Goal: Obtain resource: Download file/media

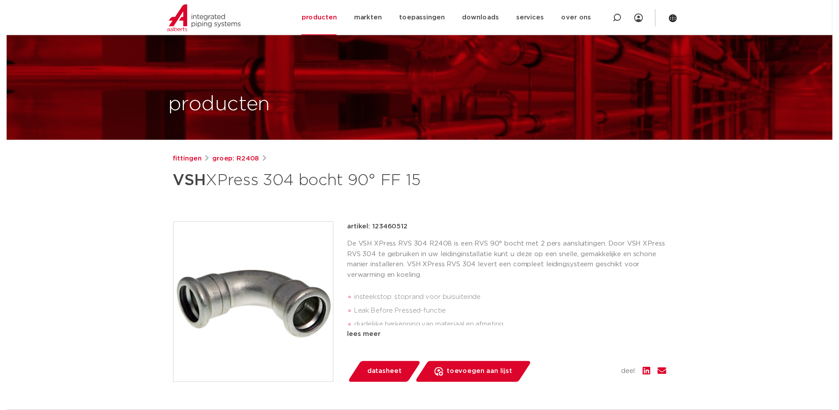
scroll to position [220, 0]
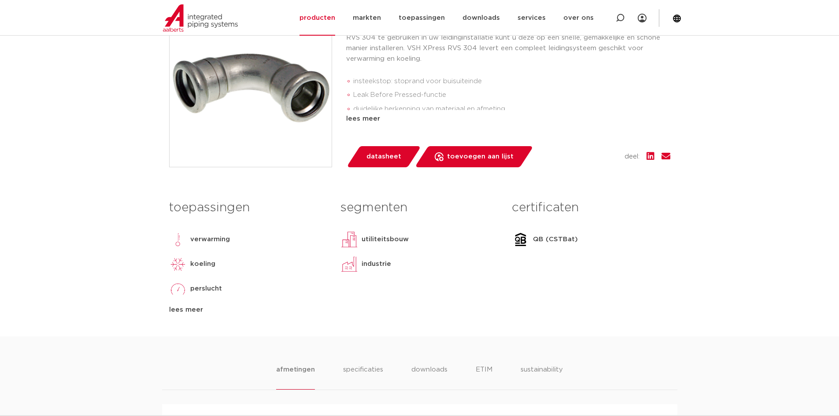
click at [381, 158] on span "datasheet" at bounding box center [383, 157] width 35 height 14
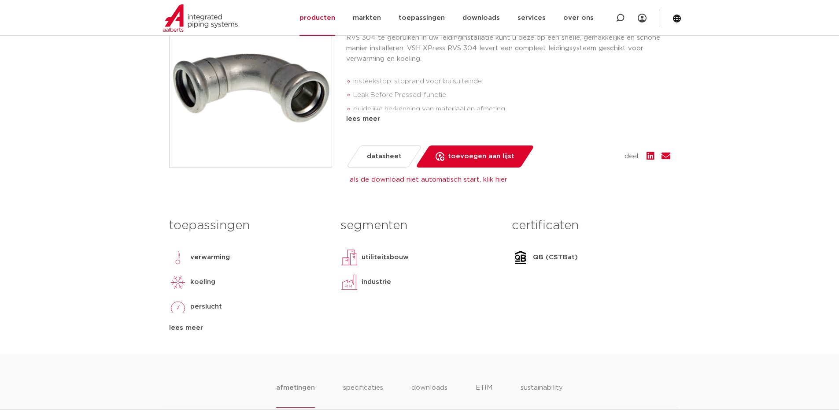
scroll to position [396, 0]
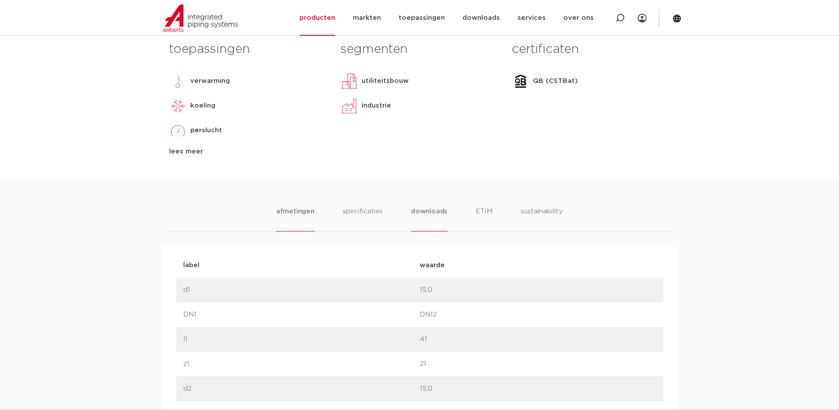
click at [420, 208] on li "downloads" at bounding box center [429, 218] width 37 height 25
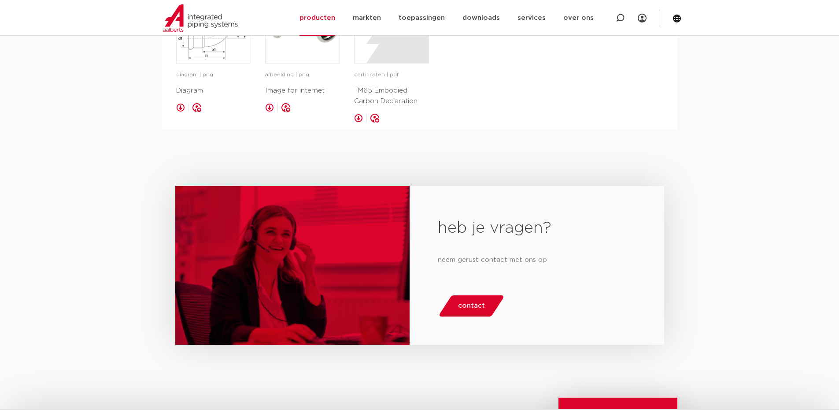
scroll to position [484, 0]
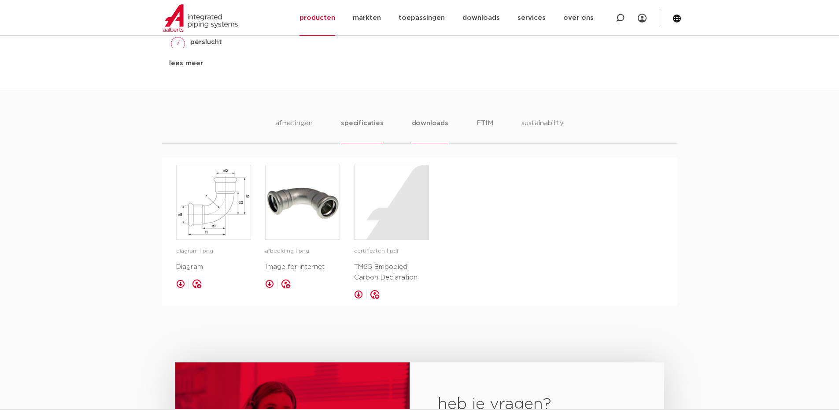
click at [378, 126] on li "specificaties" at bounding box center [362, 130] width 42 height 25
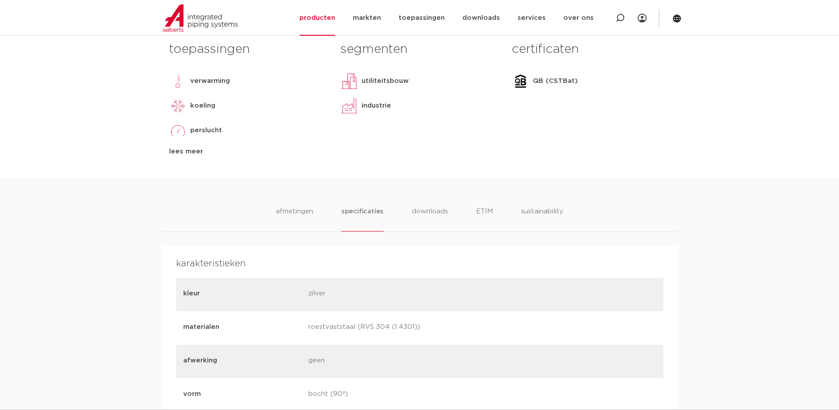
scroll to position [440, 0]
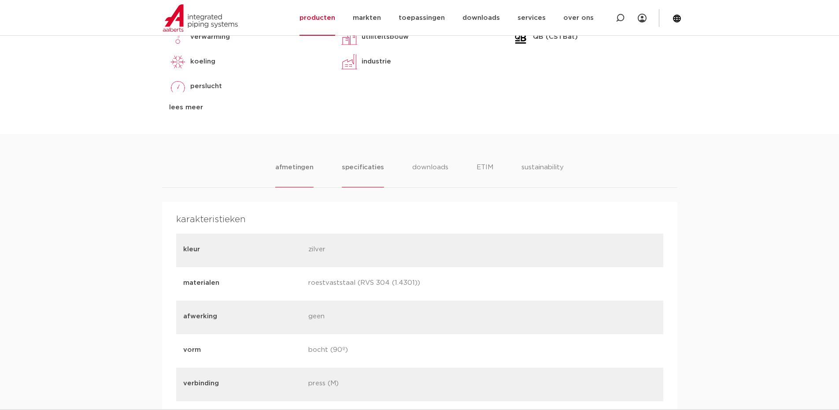
click at [305, 175] on li "afmetingen" at bounding box center [294, 174] width 38 height 25
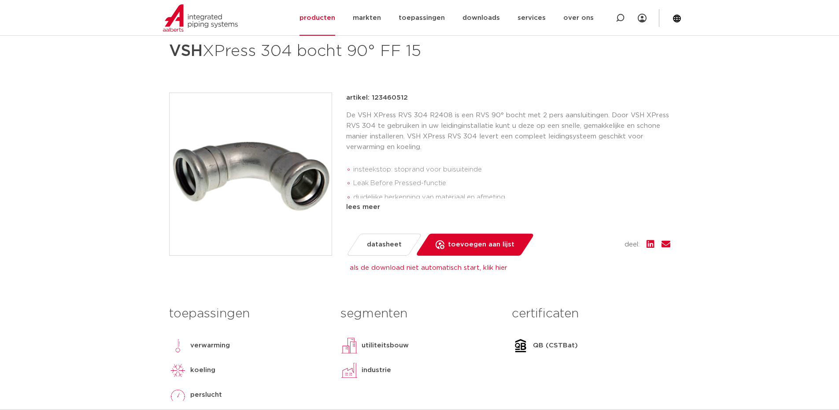
scroll to position [44, 0]
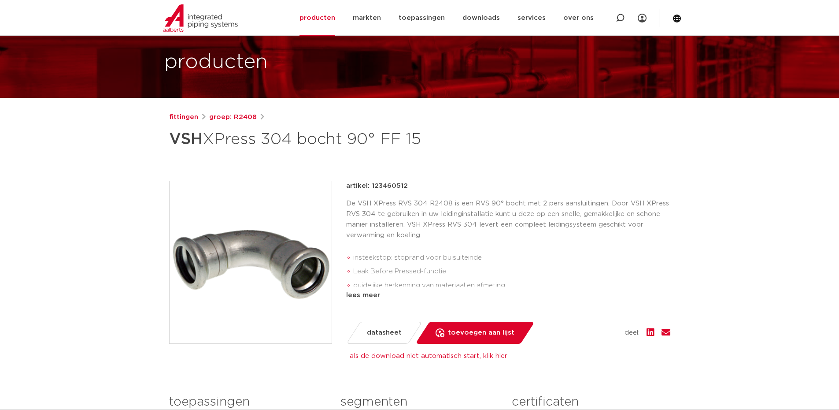
drag, startPoint x: 414, startPoint y: 207, endPoint x: 403, endPoint y: 207, distance: 11.0
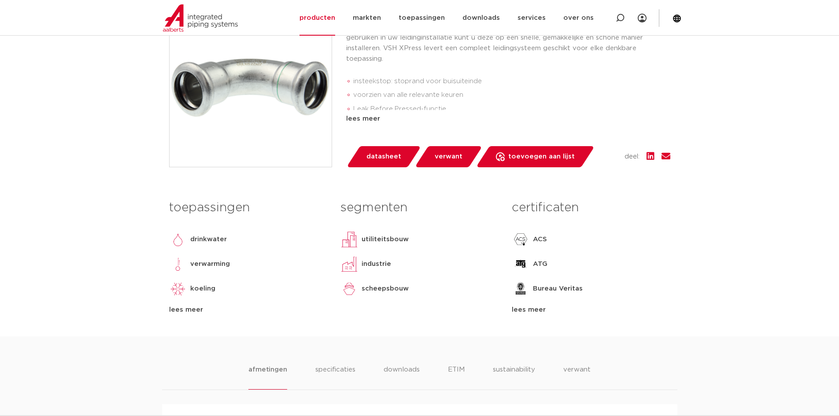
scroll to position [44, 0]
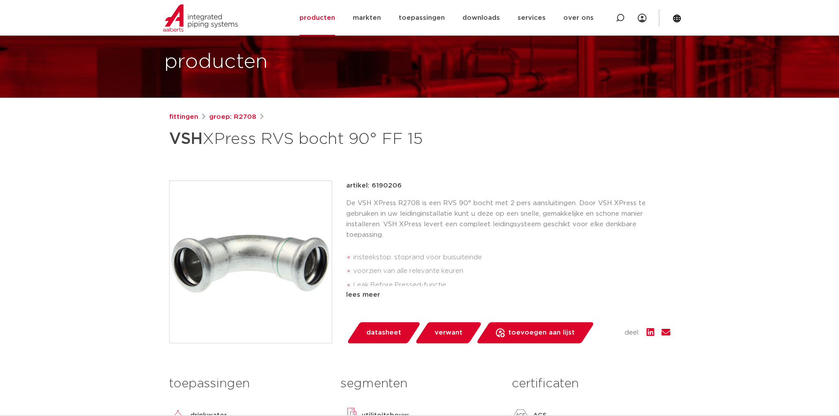
click at [388, 330] on span "datasheet" at bounding box center [383, 333] width 35 height 14
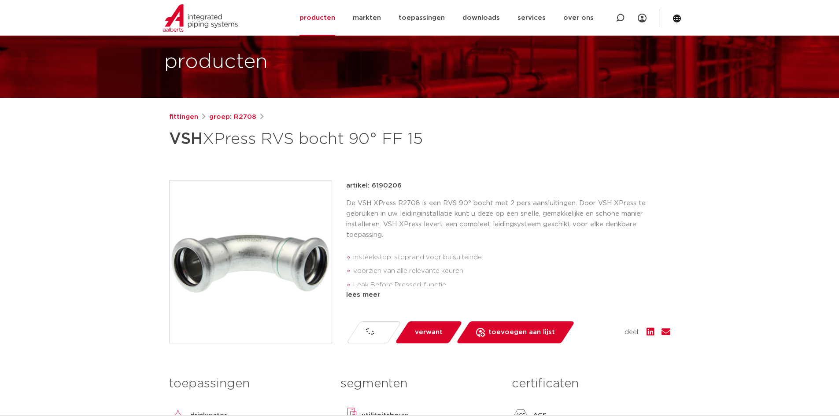
click at [362, 294] on div "lees meer" at bounding box center [508, 295] width 324 height 11
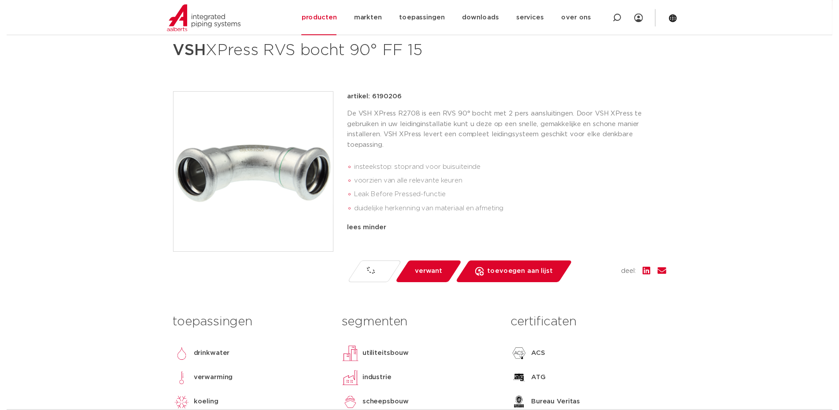
scroll to position [264, 0]
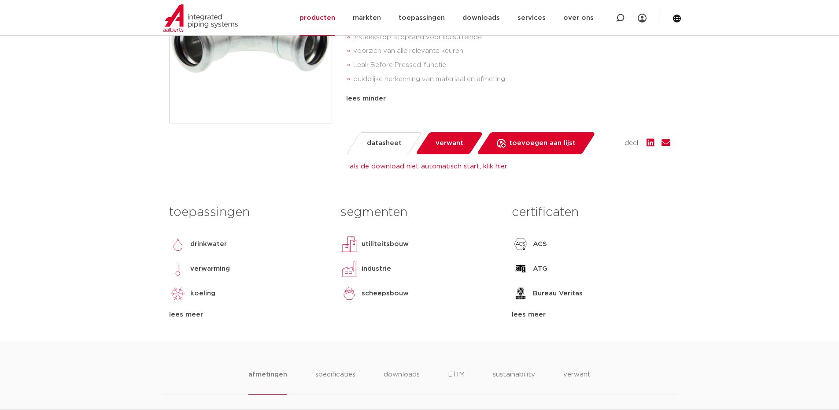
click at [664, 242] on div "ACS" at bounding box center [591, 244] width 158 height 18
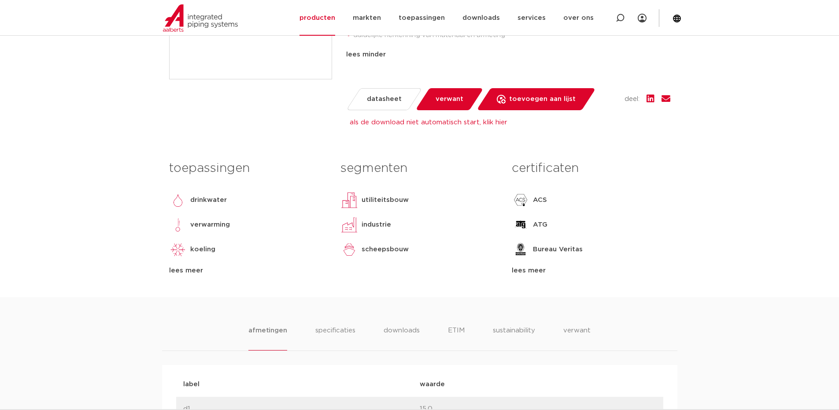
scroll to position [352, 0]
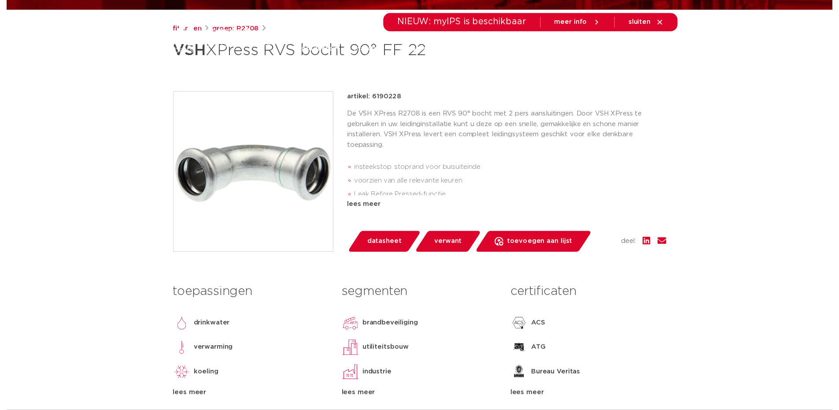
scroll to position [220, 0]
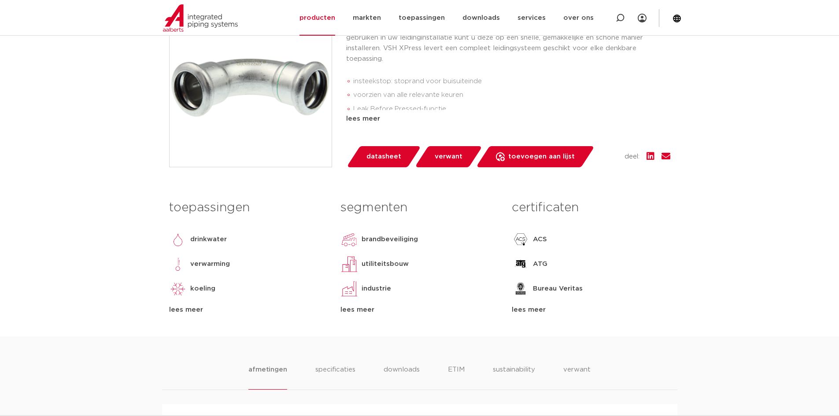
click at [381, 154] on span "datasheet" at bounding box center [383, 157] width 35 height 14
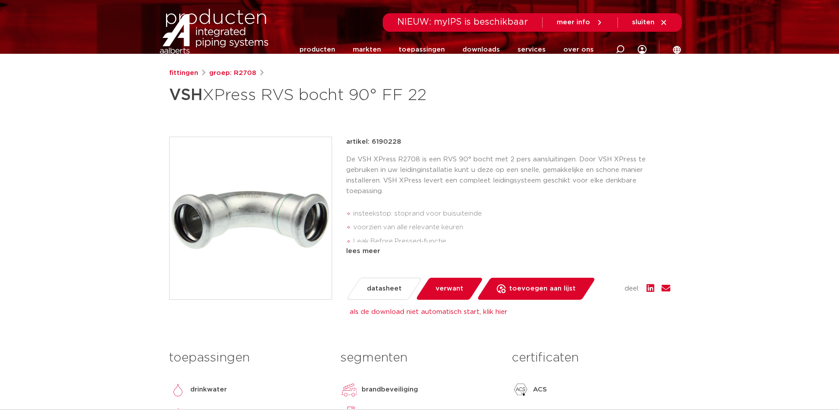
scroll to position [0, 0]
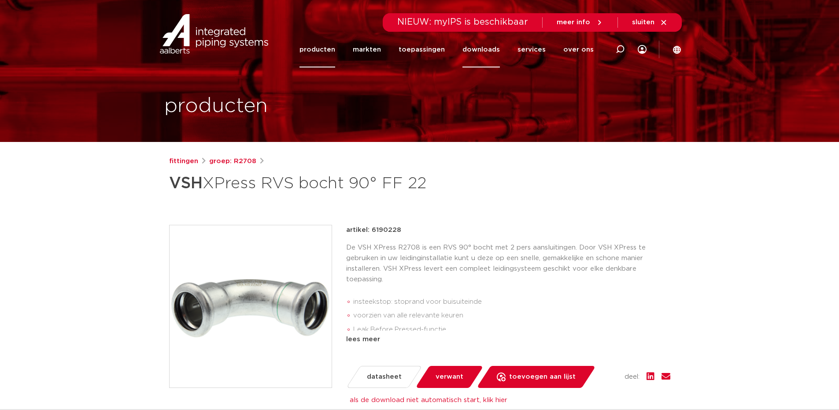
click at [490, 51] on link "downloads" at bounding box center [480, 50] width 37 height 36
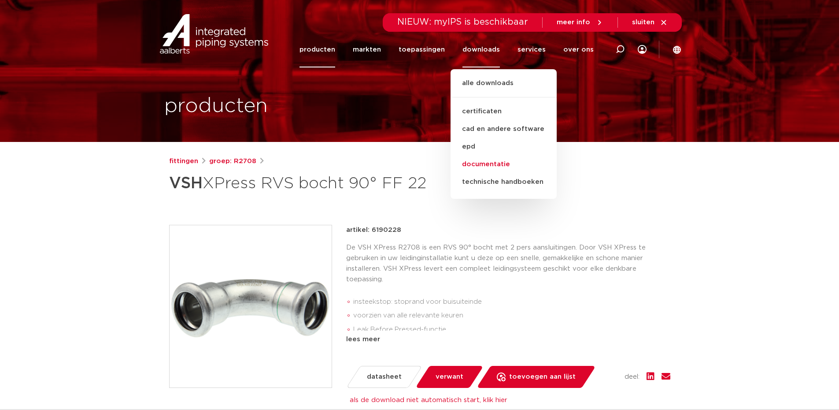
click at [480, 167] on link "documentatie" at bounding box center [504, 164] width 106 height 18
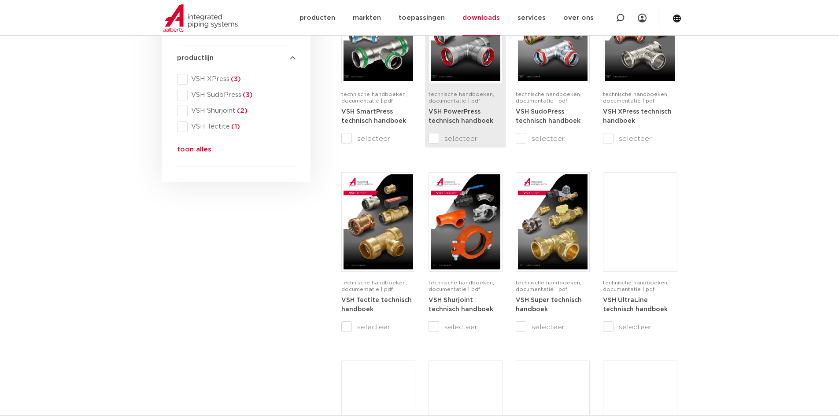
scroll to position [220, 0]
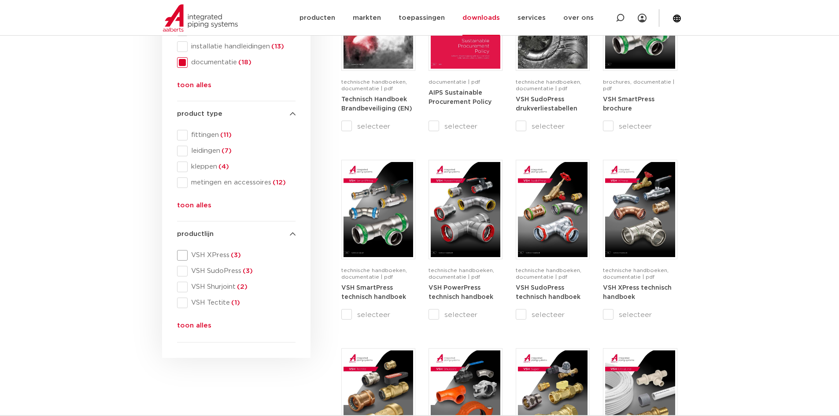
click at [180, 259] on span at bounding box center [182, 255] width 11 height 11
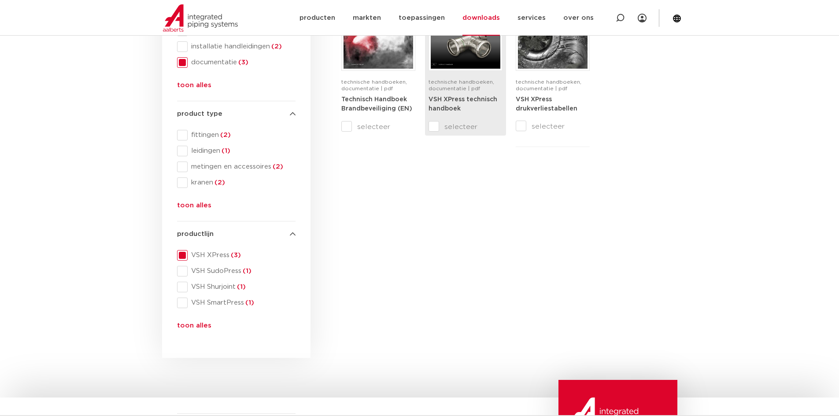
scroll to position [88, 0]
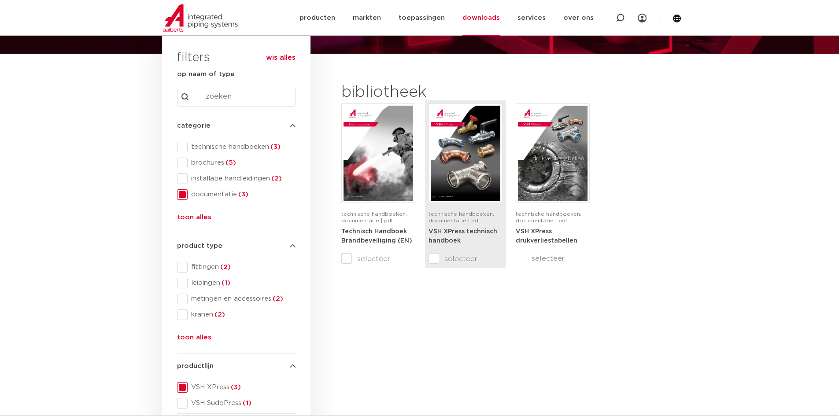
click at [472, 158] on img at bounding box center [466, 153] width 70 height 95
